Goal: Information Seeking & Learning: Learn about a topic

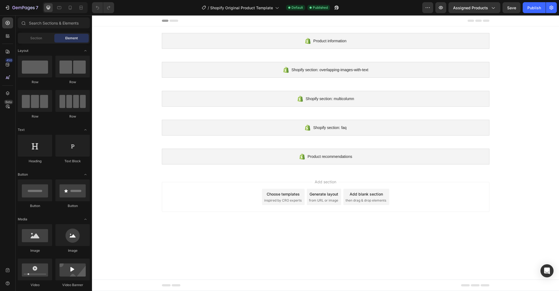
click at [291, 202] on span "inspired by CRO experts" at bounding box center [282, 200] width 37 height 5
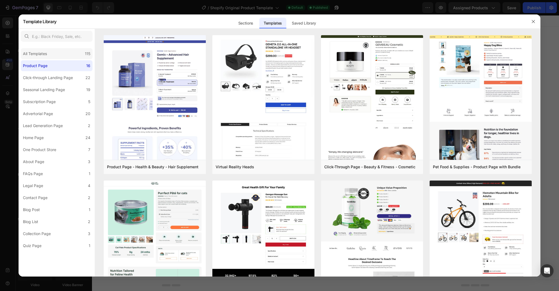
click at [36, 52] on div "All Templates" at bounding box center [35, 54] width 24 height 7
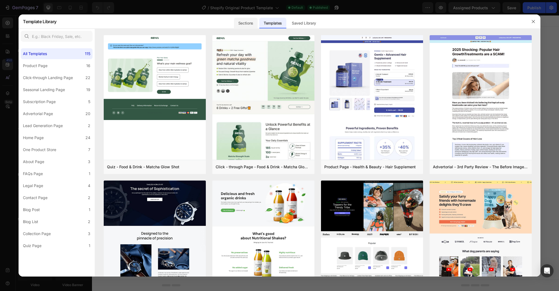
click at [250, 23] on div "Sections" at bounding box center [246, 23] width 24 height 11
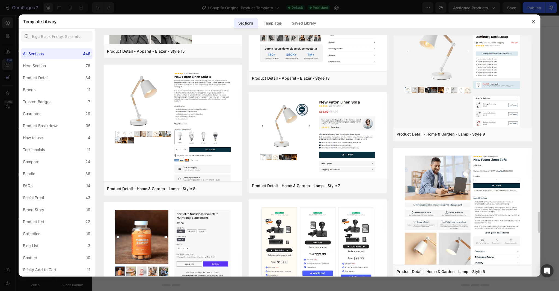
scroll to position [1952, 0]
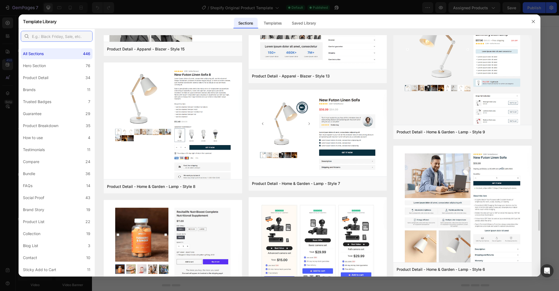
click at [73, 35] on input "text" at bounding box center [57, 36] width 72 height 11
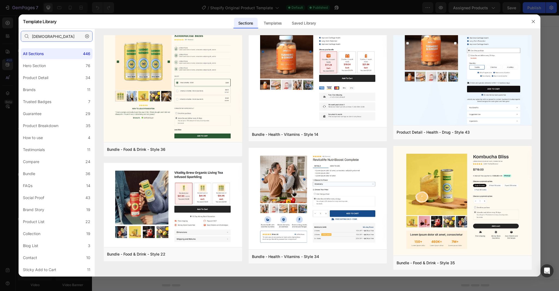
scroll to position [0, 0]
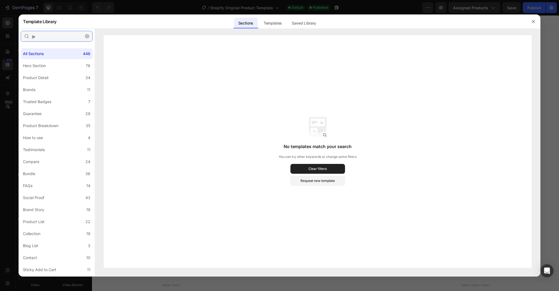
type input "j"
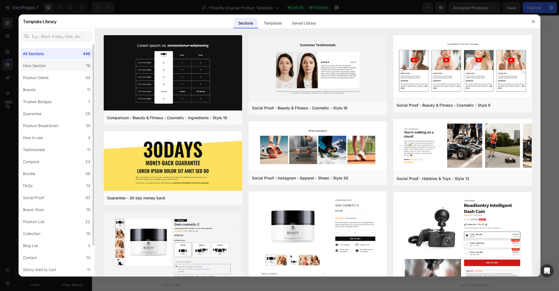
click at [73, 63] on label "Hero Section 76" at bounding box center [57, 65] width 72 height 11
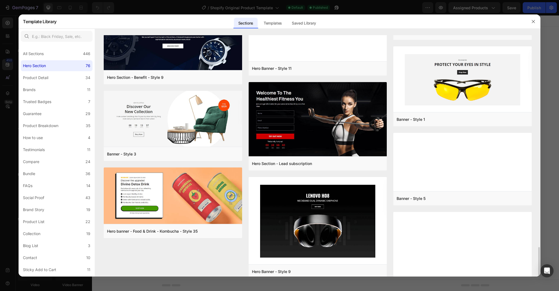
scroll to position [1669, 0]
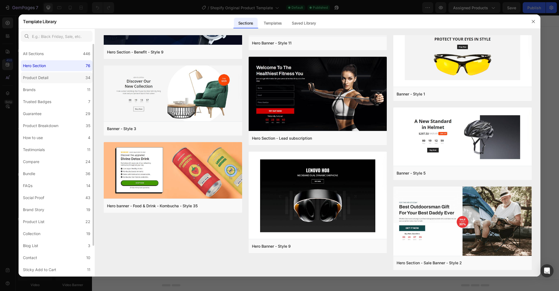
click at [46, 80] on div "Product Detail" at bounding box center [35, 78] width 25 height 7
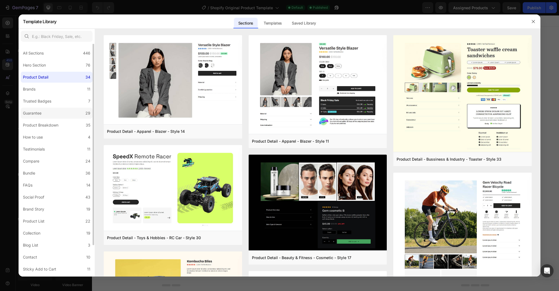
scroll to position [0, 0]
click at [42, 113] on div "Guarantee" at bounding box center [32, 114] width 19 height 7
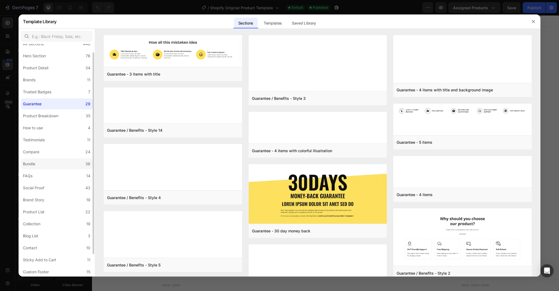
scroll to position [10, 0]
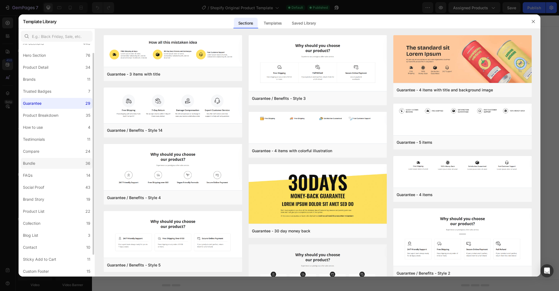
click at [51, 160] on label "Bundle 36" at bounding box center [57, 163] width 72 height 11
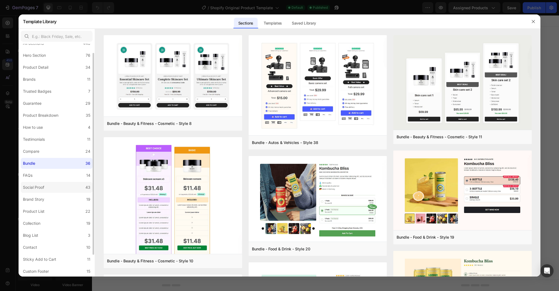
click at [61, 186] on label "Social Proof 43" at bounding box center [57, 187] width 72 height 11
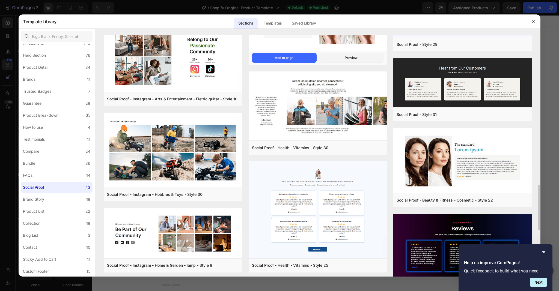
scroll to position [798, 0]
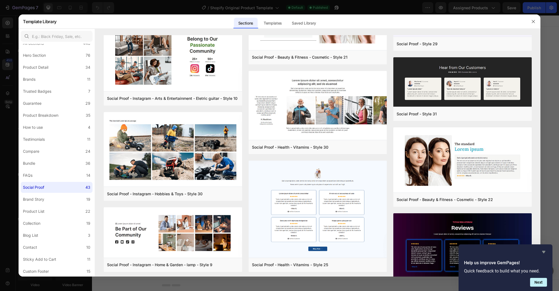
click at [544, 253] on icon "Hide survey" at bounding box center [543, 252] width 3 height 2
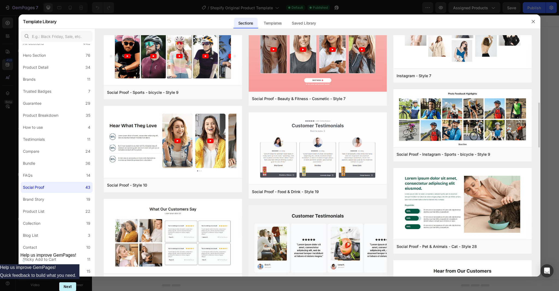
scroll to position [367, 0]
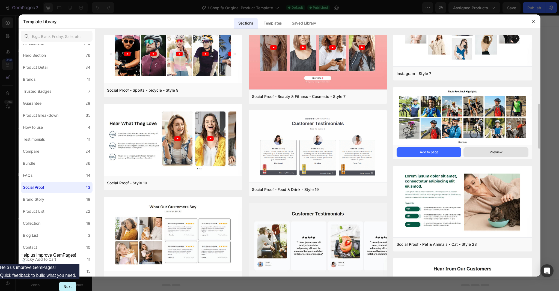
click at [485, 156] on button "Preview" at bounding box center [496, 152] width 65 height 10
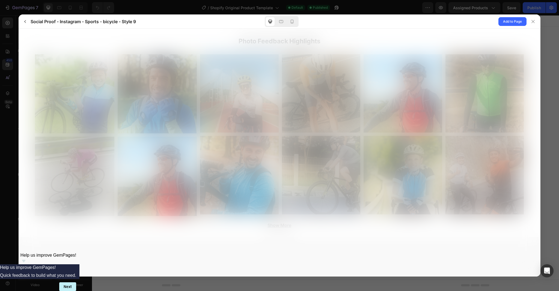
scroll to position [0, 0]
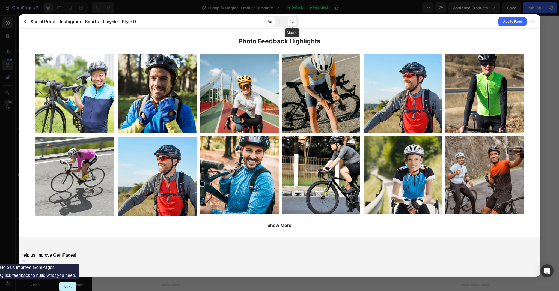
click at [290, 23] on icon at bounding box center [291, 21] width 5 height 5
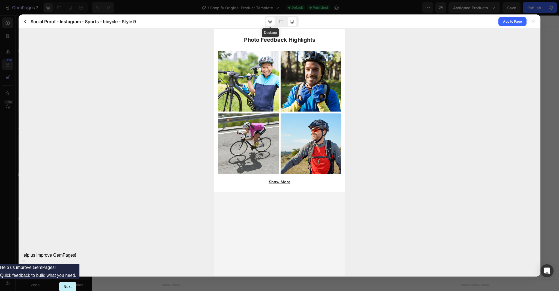
click at [269, 22] on icon at bounding box center [270, 22] width 4 height 4
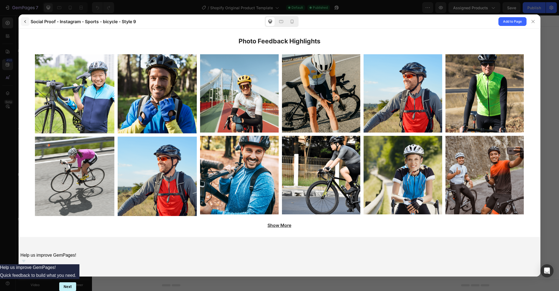
click at [27, 23] on button "button" at bounding box center [25, 21] width 9 height 9
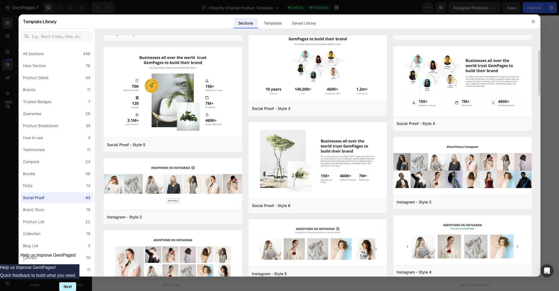
scroll to position [82, 0]
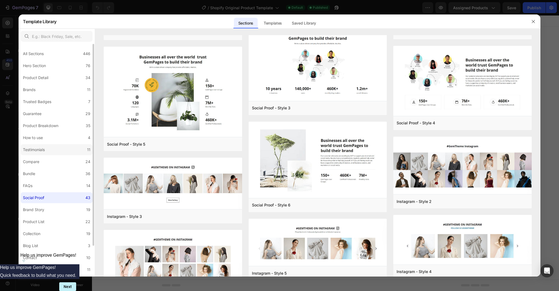
click at [45, 154] on label "Testimonials 11" at bounding box center [57, 149] width 72 height 11
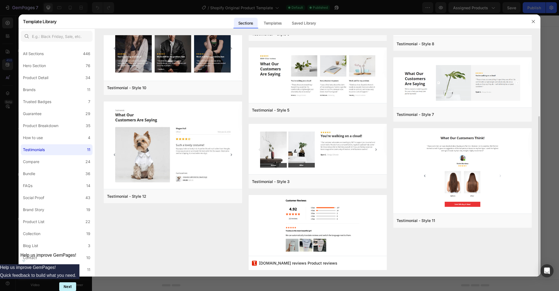
scroll to position [0, 0]
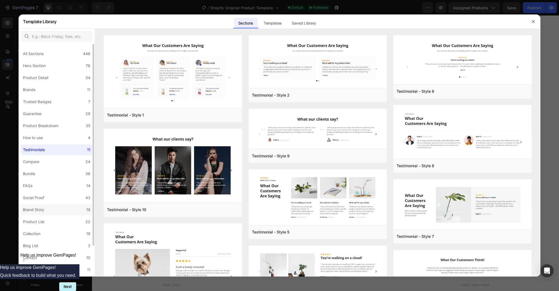
click at [49, 214] on label "Brand Story 19" at bounding box center [57, 210] width 72 height 11
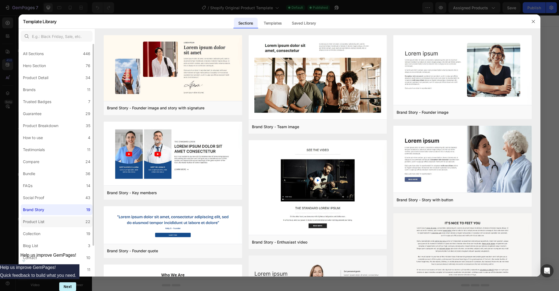
click at [58, 223] on label "Product List 22" at bounding box center [57, 222] width 72 height 11
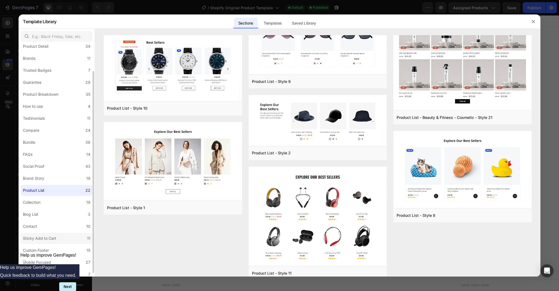
scroll to position [35, 0]
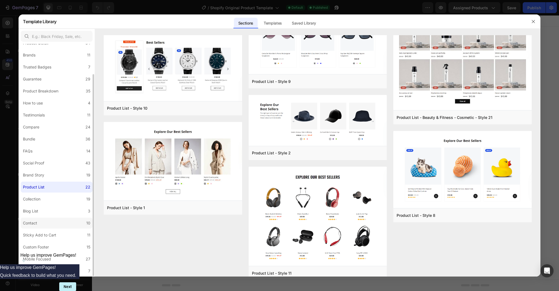
click at [51, 221] on label "Contact 10" at bounding box center [57, 223] width 72 height 11
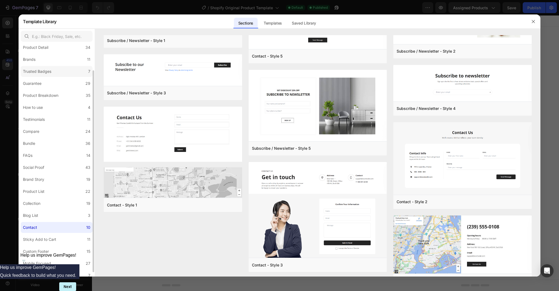
scroll to position [0, 0]
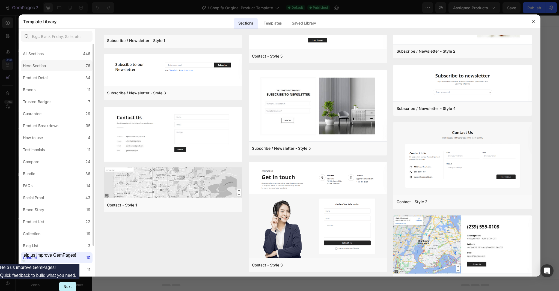
click at [51, 64] on label "Hero Section 76" at bounding box center [57, 65] width 72 height 11
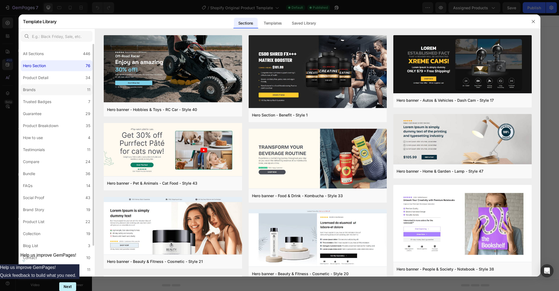
click at [56, 87] on label "Brands 11" at bounding box center [57, 89] width 72 height 11
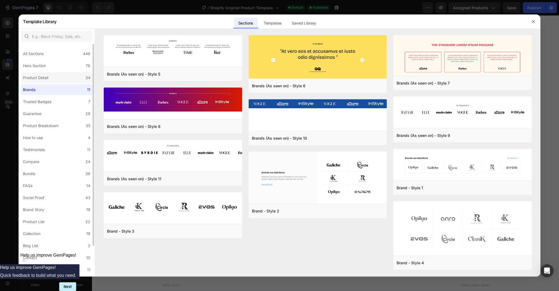
click at [58, 81] on label "Product Detail 34" at bounding box center [57, 77] width 72 height 11
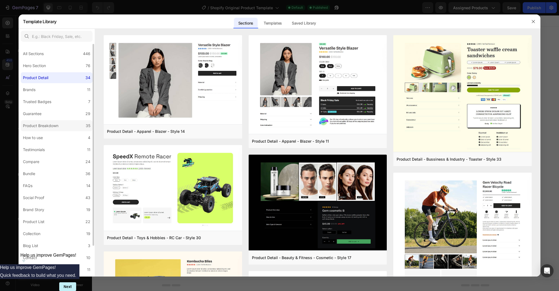
click at [54, 124] on div "Product Breakdown" at bounding box center [40, 126] width 35 height 7
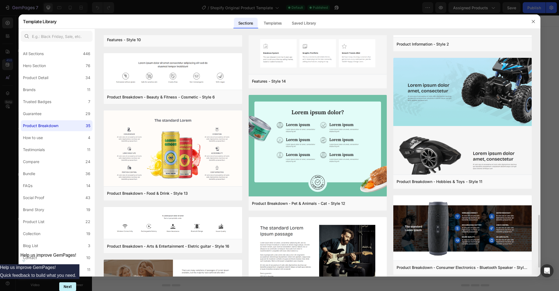
scroll to position [864, 0]
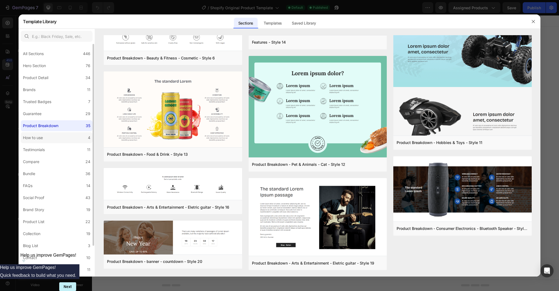
click at [64, 139] on label "How to use 4" at bounding box center [57, 137] width 72 height 11
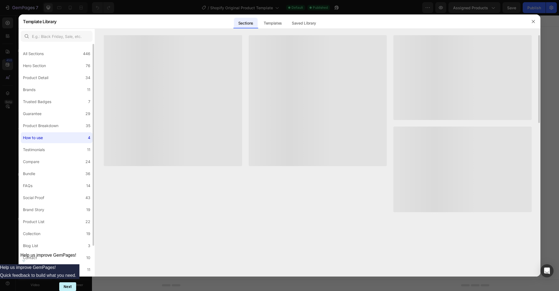
scroll to position [1, 0]
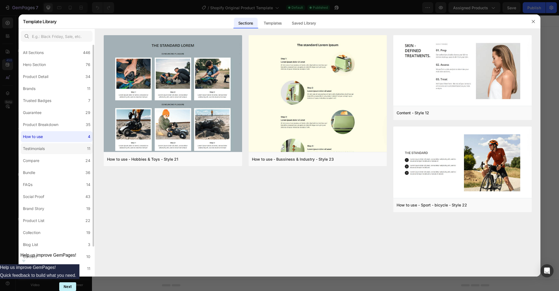
click at [59, 153] on label "Testimonials 11" at bounding box center [57, 148] width 72 height 11
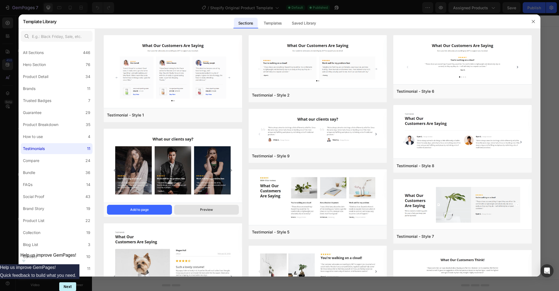
click at [221, 210] on button "Preview" at bounding box center [206, 210] width 65 height 10
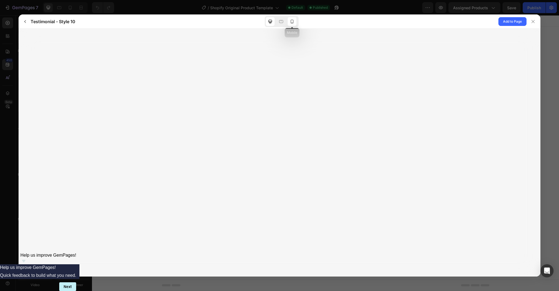
click at [295, 23] on icon at bounding box center [291, 21] width 5 height 5
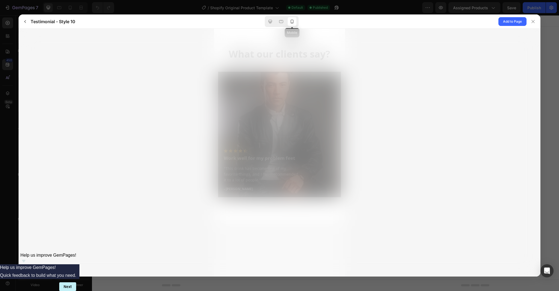
scroll to position [0, 0]
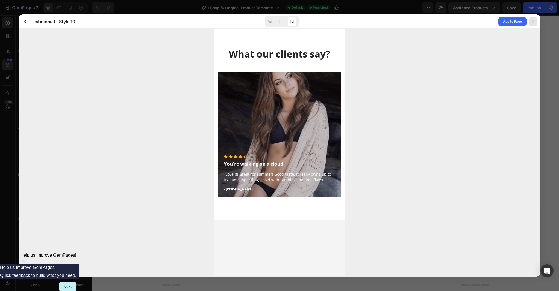
click at [535, 23] on icon at bounding box center [533, 21] width 4 height 4
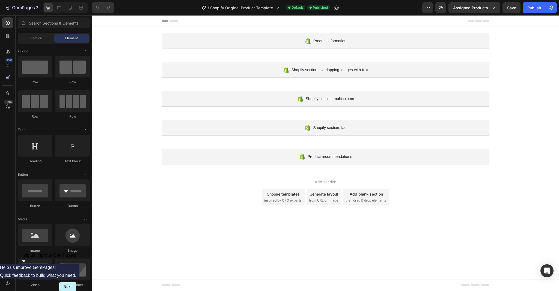
click at [295, 197] on div "Choose templates inspired by CRO experts" at bounding box center [283, 197] width 43 height 16
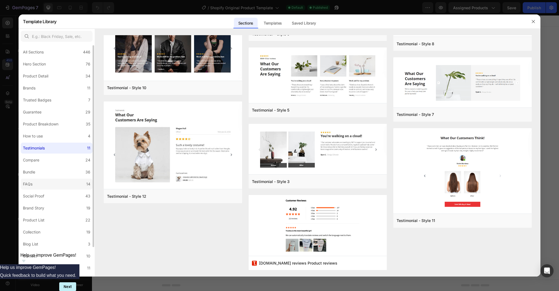
scroll to position [3, 0]
click at [39, 181] on label "FAQs 14" at bounding box center [57, 182] width 72 height 11
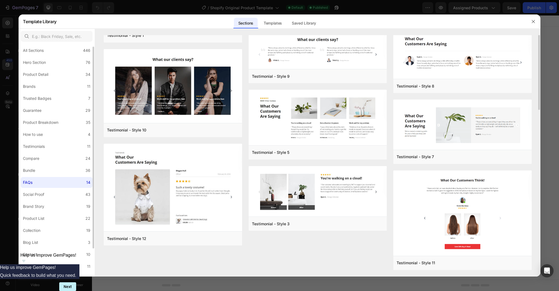
scroll to position [0, 0]
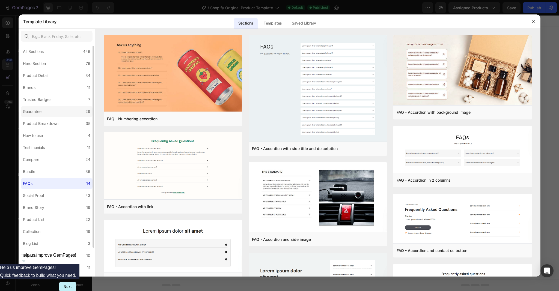
click at [32, 116] on label "Guarantee 29" at bounding box center [57, 111] width 72 height 11
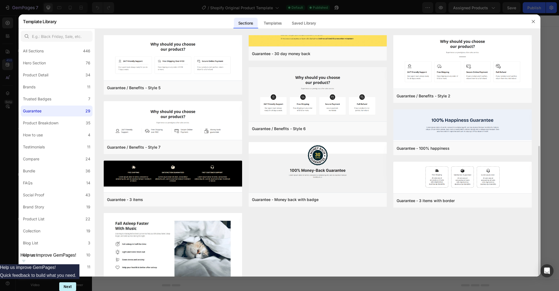
scroll to position [187, 0]
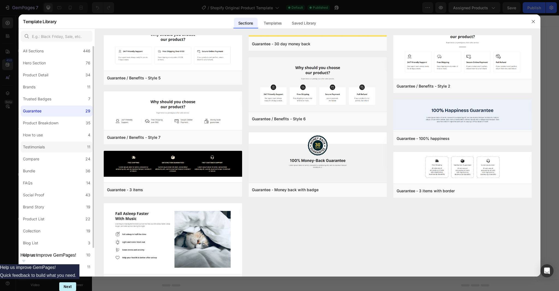
click at [45, 146] on div "Testimonials" at bounding box center [34, 147] width 22 height 7
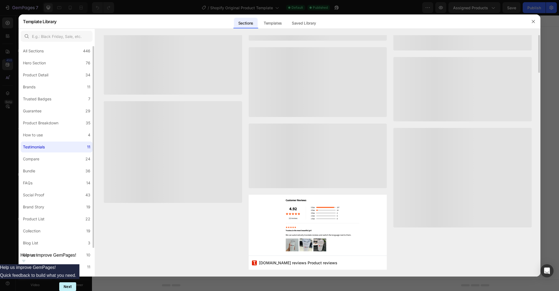
scroll to position [0, 0]
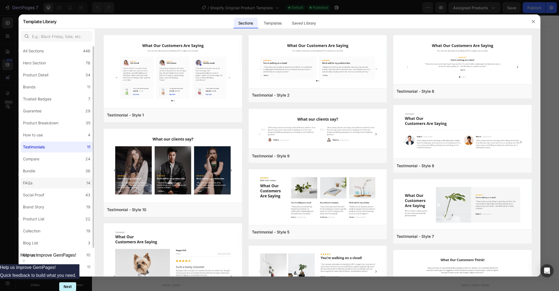
click at [50, 183] on label "FAQs 14" at bounding box center [57, 183] width 72 height 11
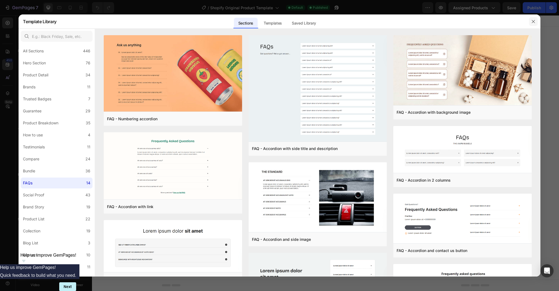
click at [531, 22] on button "button" at bounding box center [533, 21] width 9 height 9
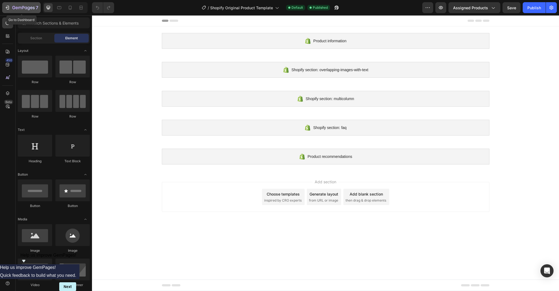
click at [10, 5] on icon "button" at bounding box center [7, 7] width 5 height 5
